Goal: Task Accomplishment & Management: Manage account settings

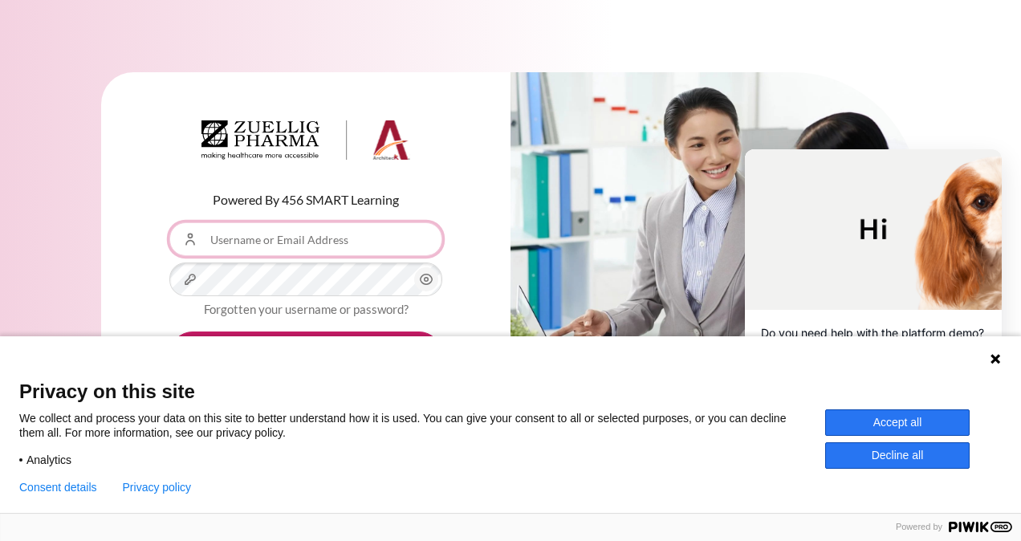
click at [219, 246] on input "Username or Email Address" at bounding box center [305, 239] width 273 height 34
type input "[EMAIL_ADDRESS][DOMAIN_NAME]"
click at [96, 291] on div "Powered By 456 SMART Learning Username or Email Address hanguyet@zuelligpharma.…" at bounding box center [510, 259] width 1021 height 422
click at [885, 462] on button "Decline all" at bounding box center [897, 455] width 145 height 26
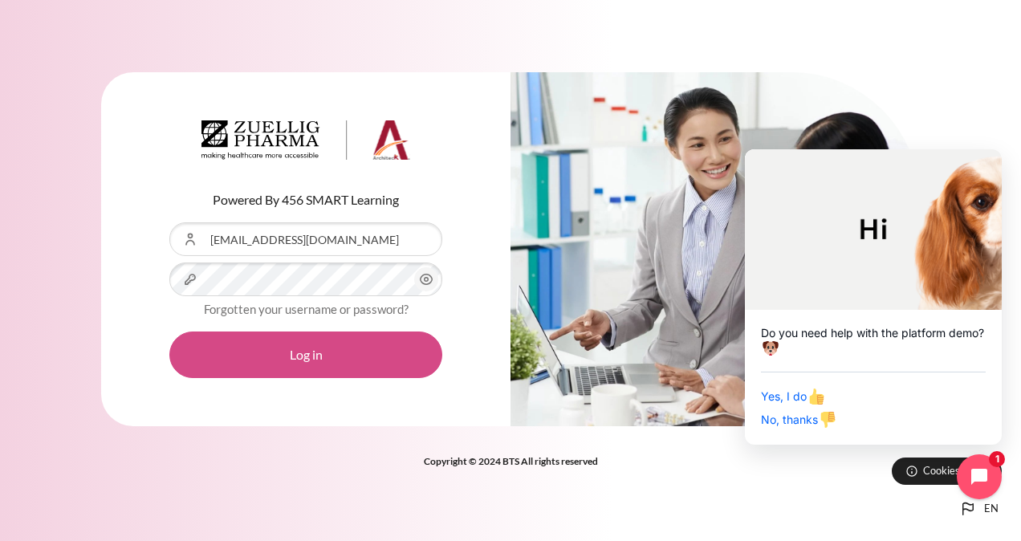
click at [337, 360] on button "Log in" at bounding box center [305, 355] width 273 height 47
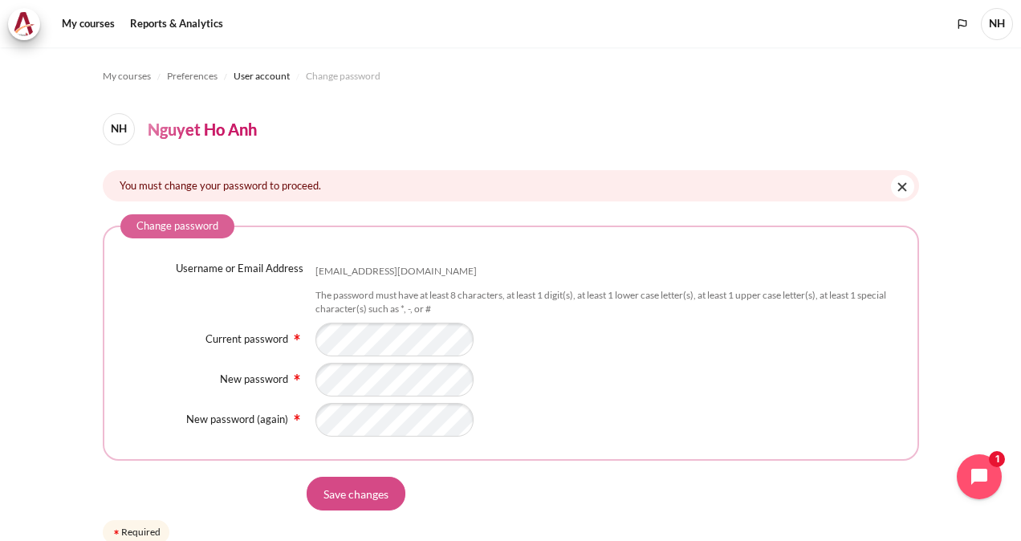
click at [360, 503] on input "Save changes" at bounding box center [356, 494] width 99 height 34
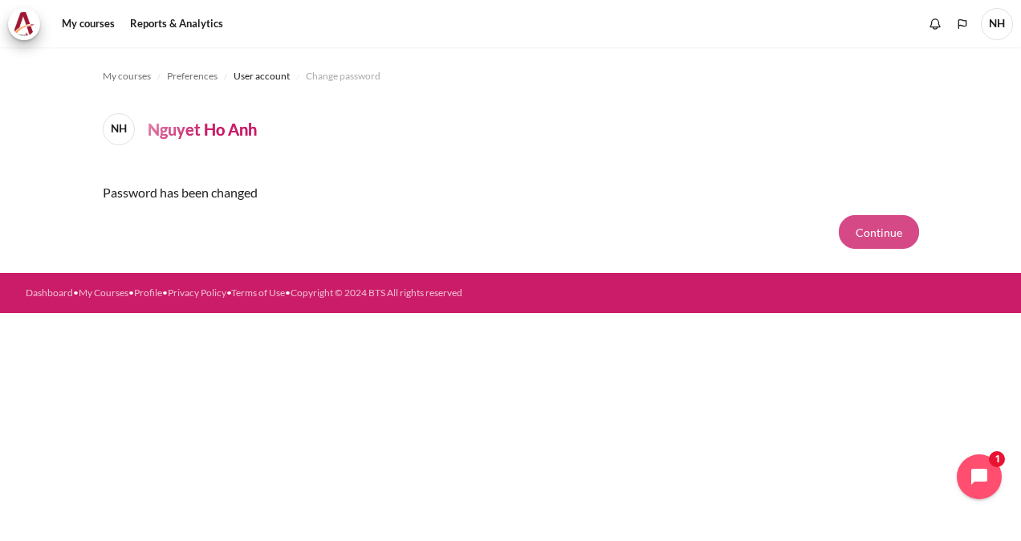
click at [872, 232] on button "Continue" at bounding box center [879, 232] width 80 height 34
